Goal: Task Accomplishment & Management: Complete application form

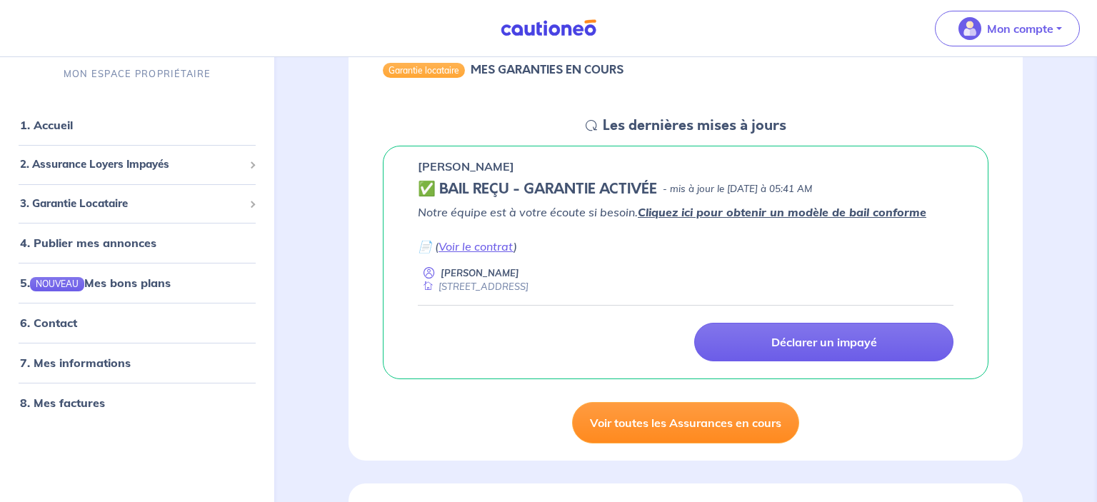
scroll to position [226, 0]
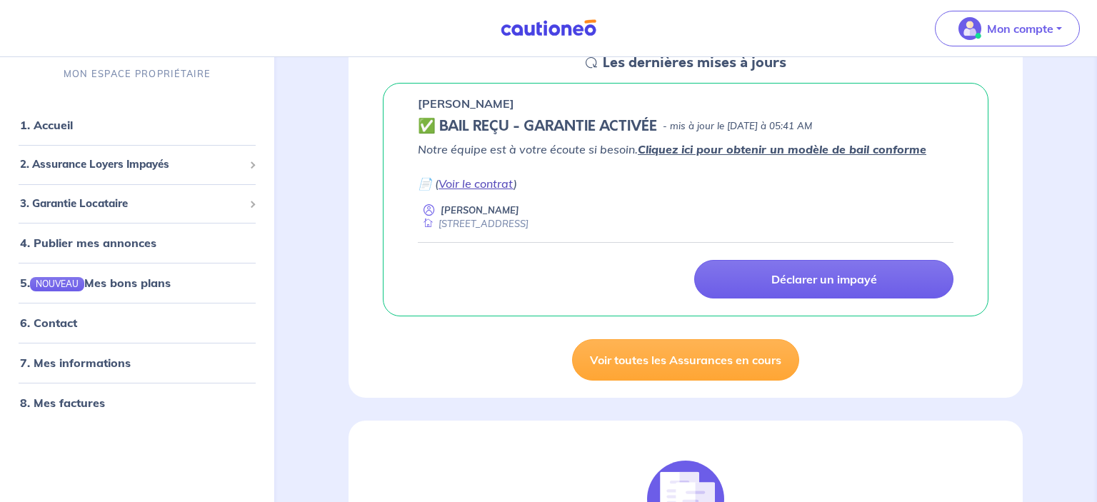
click at [483, 188] on link "Voir le contrat" at bounding box center [475, 183] width 75 height 14
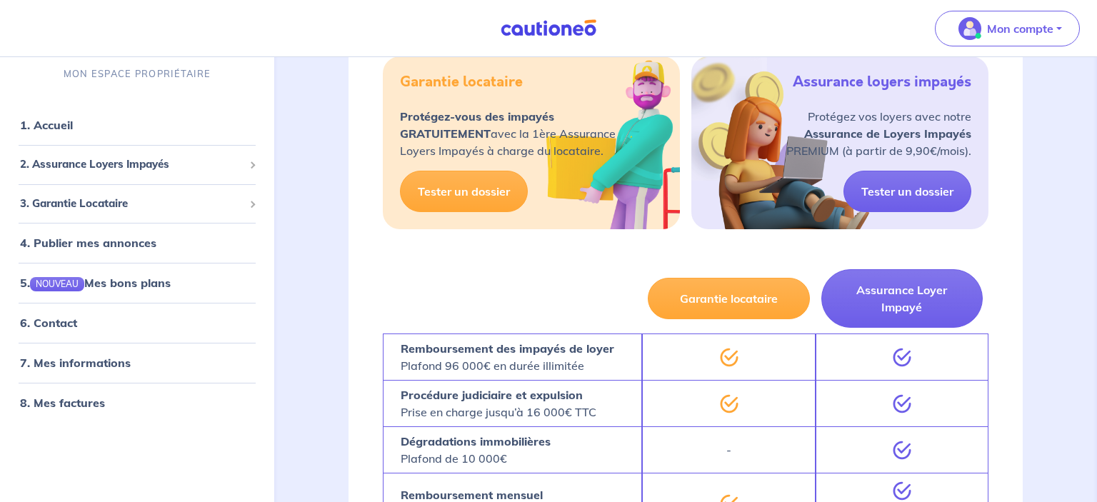
scroll to position [1131, 0]
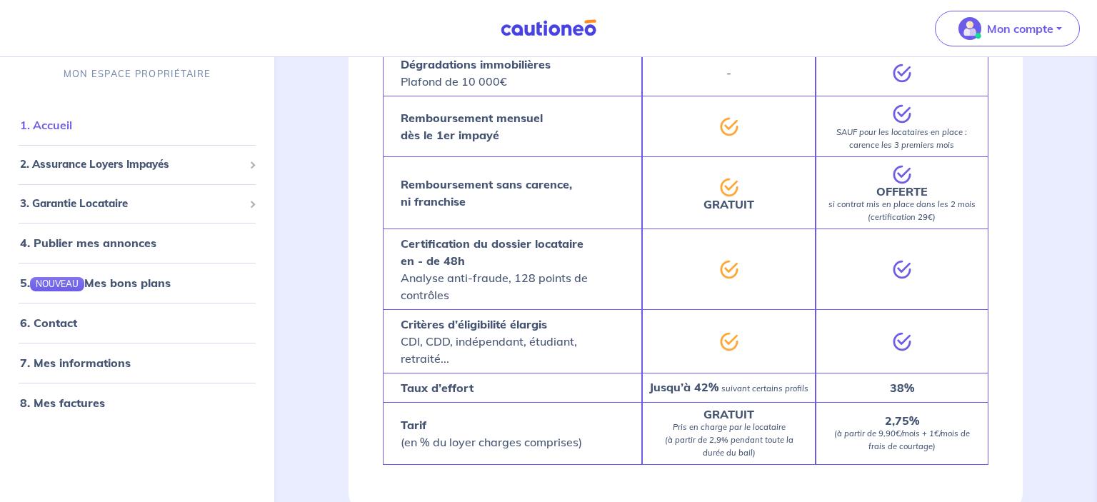
click at [72, 120] on link "1. Accueil" at bounding box center [46, 125] width 52 height 14
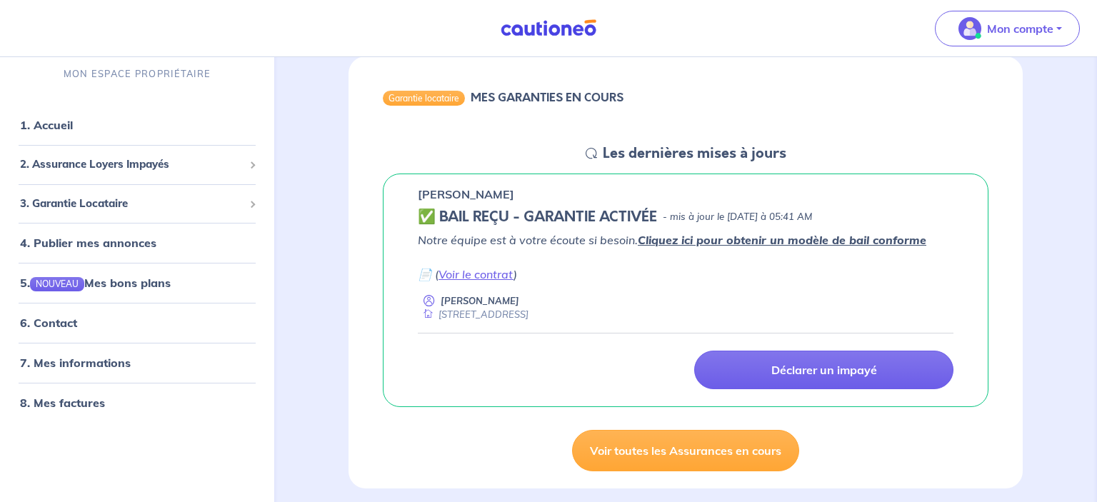
scroll to position [151, 0]
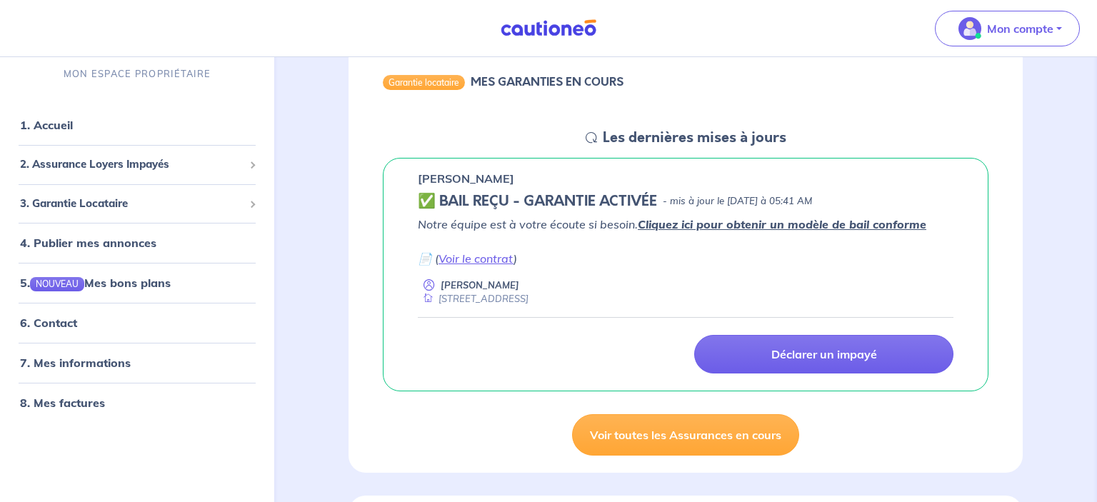
click at [504, 302] on div "[STREET_ADDRESS]" at bounding box center [473, 299] width 111 height 14
click at [72, 132] on link "1. Accueil" at bounding box center [46, 125] width 52 height 14
drag, startPoint x: 443, startPoint y: 198, endPoint x: 498, endPoint y: 198, distance: 55.7
click at [498, 198] on h5 "✅ BAIL REÇU - GARANTIE ACTIVÉE" at bounding box center [537, 201] width 239 height 17
click at [433, 179] on p "[PERSON_NAME]" at bounding box center [466, 178] width 96 height 17
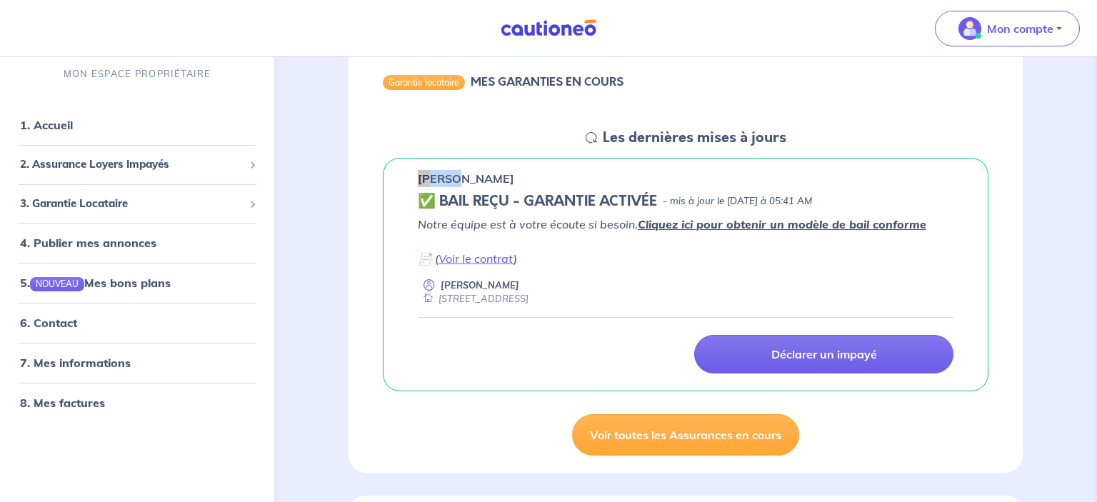
click at [433, 179] on p "[PERSON_NAME]" at bounding box center [466, 178] width 96 height 17
click at [435, 176] on p "[PERSON_NAME]" at bounding box center [466, 178] width 96 height 17
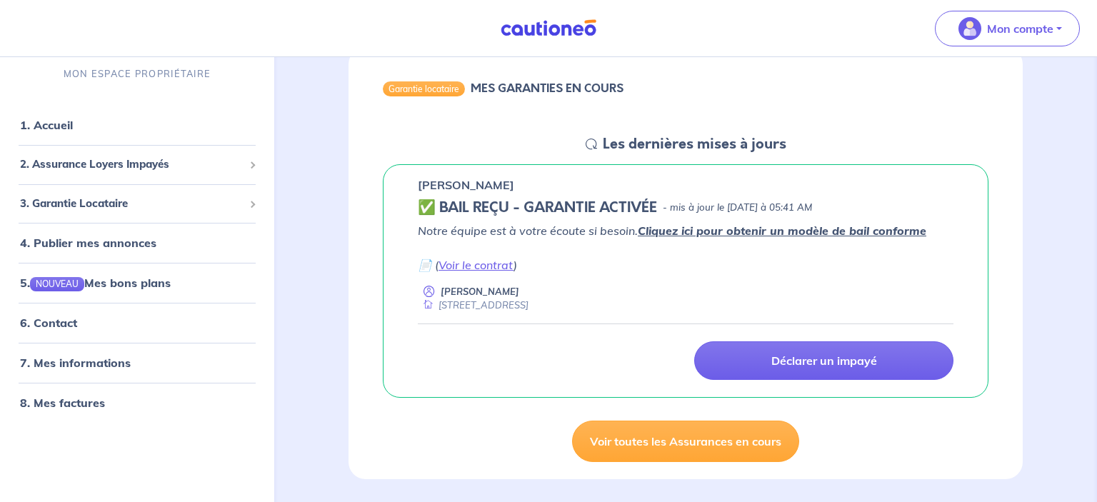
scroll to position [151, 0]
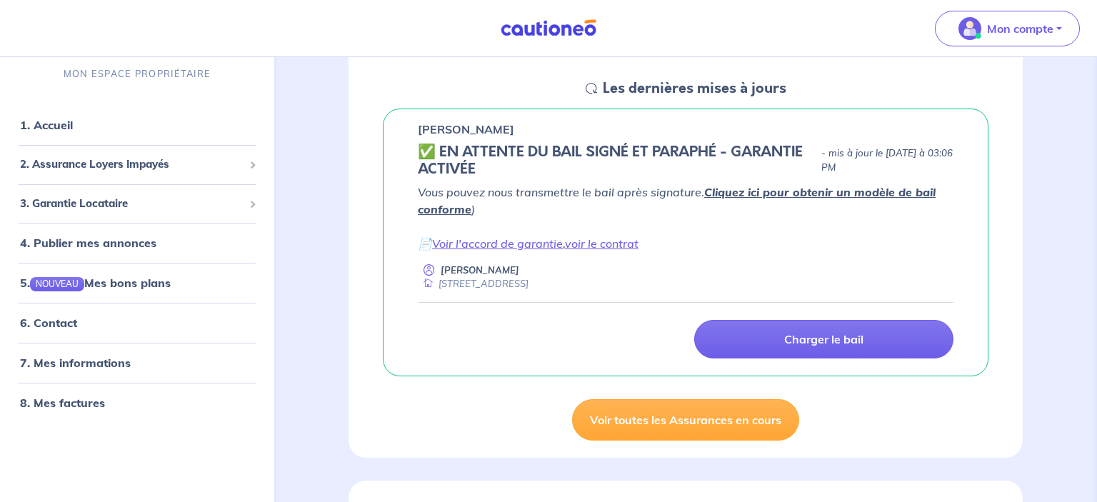
scroll to position [226, 0]
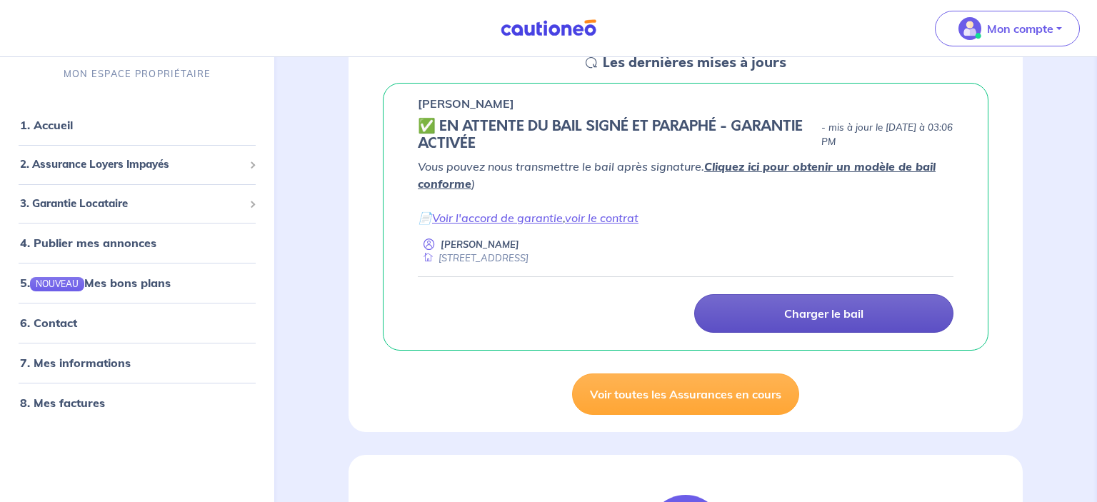
click at [843, 317] on p "Charger le bail" at bounding box center [823, 313] width 79 height 14
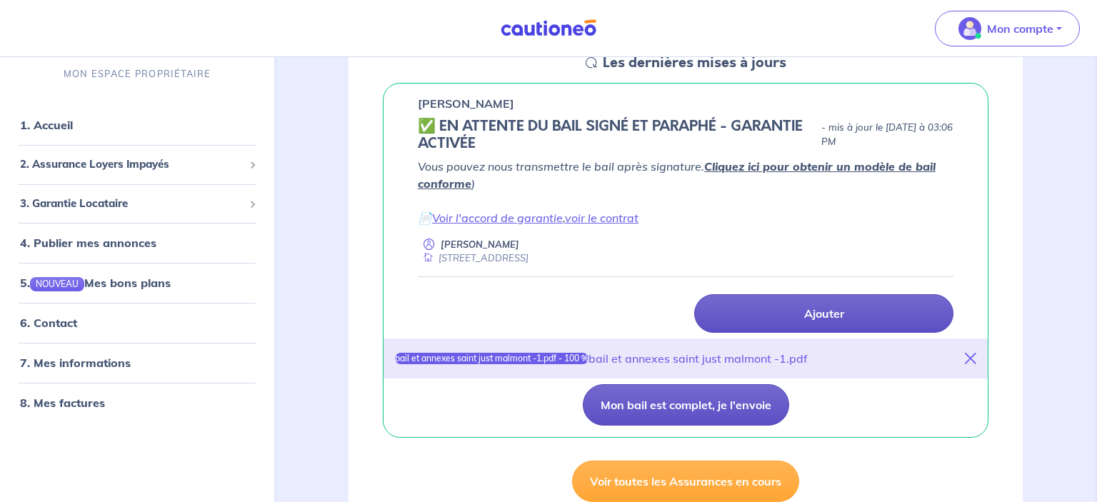
click at [653, 404] on button "Mon bail est complet, je l'envoie" at bounding box center [686, 404] width 206 height 41
